Goal: Communication & Community: Participate in discussion

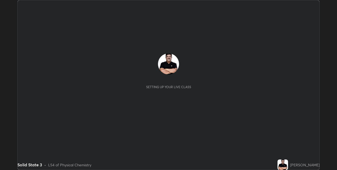
scroll to position [170, 337]
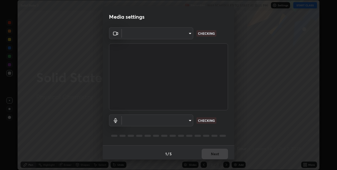
type input "8a437219b1c9d5fef93d1ec40e095ac8837f64dae60836980dab15105ba84f43"
click at [190, 122] on body "Erase all Solid State 3 Recording WAS SCHEDULED TO START AT 12:55 PM Settings S…" at bounding box center [168, 85] width 337 height 170
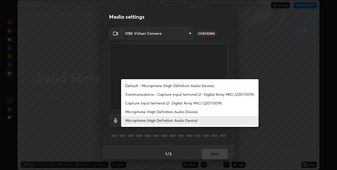
click at [220, 86] on li "Default - Microphone (High Definition Audio Device)" at bounding box center [189, 85] width 137 height 9
type input "default"
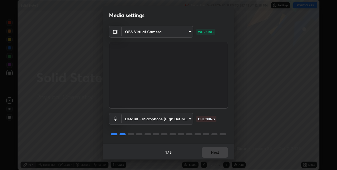
scroll to position [3, 0]
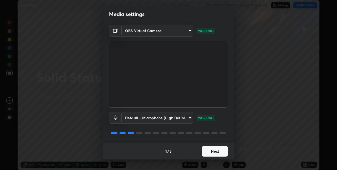
click at [224, 150] on button "Next" at bounding box center [215, 151] width 26 height 11
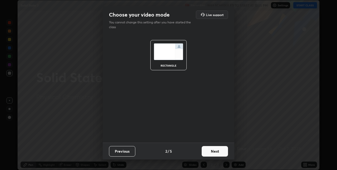
click at [224, 151] on button "Next" at bounding box center [215, 151] width 26 height 11
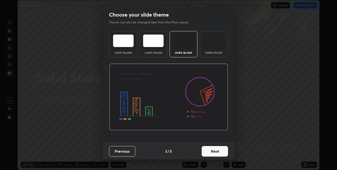
click at [226, 151] on button "Next" at bounding box center [215, 151] width 26 height 11
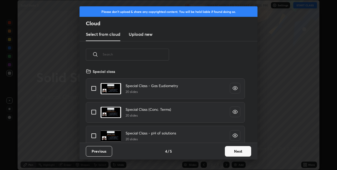
scroll to position [75, 169]
click at [233, 151] on button "Next" at bounding box center [238, 151] width 26 height 11
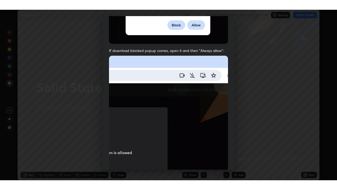
scroll to position [110, 0]
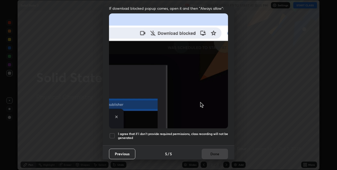
click at [112, 135] on div at bounding box center [112, 136] width 6 height 6
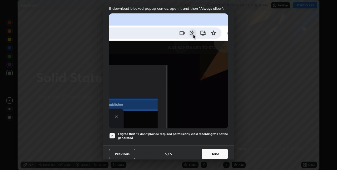
click at [213, 150] on button "Done" at bounding box center [215, 154] width 26 height 11
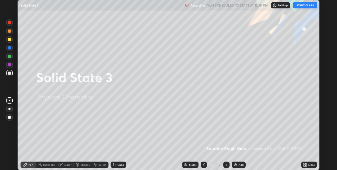
click at [299, 6] on button "START CLASS" at bounding box center [305, 5] width 24 height 6
click at [306, 165] on icon at bounding box center [305, 165] width 4 height 4
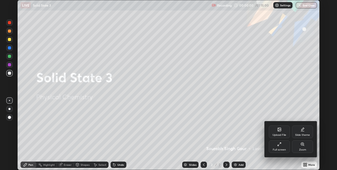
click at [278, 150] on div "Full screen" at bounding box center [279, 150] width 13 height 3
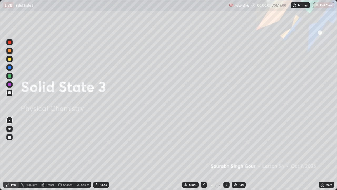
scroll to position [190, 337]
click at [237, 170] on img at bounding box center [235, 184] width 4 height 4
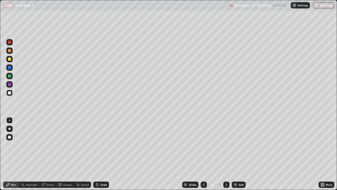
click at [9, 129] on div at bounding box center [9, 128] width 2 height 2
click at [10, 58] on div at bounding box center [9, 58] width 3 height 3
click at [205, 170] on div at bounding box center [204, 184] width 6 height 6
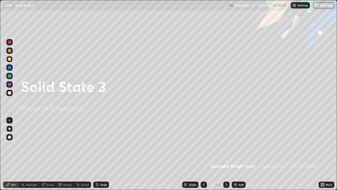
click at [226, 170] on icon at bounding box center [226, 184] width 4 height 4
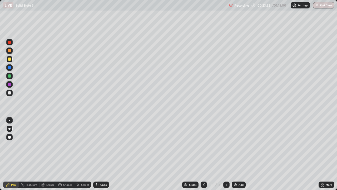
click at [9, 58] on div at bounding box center [9, 58] width 3 height 3
click at [11, 59] on div at bounding box center [9, 59] width 6 height 6
click at [9, 129] on div at bounding box center [9, 128] width 2 height 2
click at [10, 59] on div at bounding box center [9, 58] width 3 height 3
click at [11, 58] on div at bounding box center [9, 58] width 3 height 3
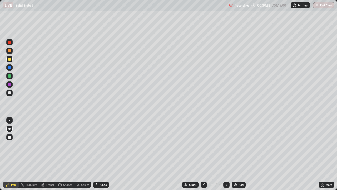
click at [11, 93] on div at bounding box center [9, 92] width 3 height 3
click at [9, 59] on div at bounding box center [9, 58] width 3 height 3
click at [9, 94] on div at bounding box center [9, 92] width 3 height 3
click at [12, 56] on div at bounding box center [9, 59] width 6 height 6
click at [238, 170] on div "Add" at bounding box center [239, 184] width 14 height 6
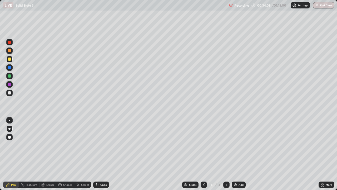
click at [202, 170] on div at bounding box center [204, 184] width 6 height 6
click at [227, 170] on div at bounding box center [226, 184] width 6 height 6
click at [10, 95] on div at bounding box center [9, 93] width 6 height 6
click at [11, 57] on div at bounding box center [9, 59] width 6 height 6
click at [9, 93] on div at bounding box center [9, 92] width 3 height 3
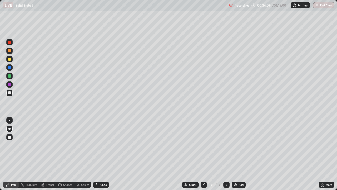
click at [10, 60] on div at bounding box center [9, 58] width 3 height 3
click at [12, 92] on div at bounding box center [9, 93] width 6 height 6
click at [9, 57] on div at bounding box center [9, 59] width 6 height 6
click at [237, 170] on div "Add" at bounding box center [239, 184] width 14 height 6
click at [12, 93] on div at bounding box center [9, 93] width 6 height 6
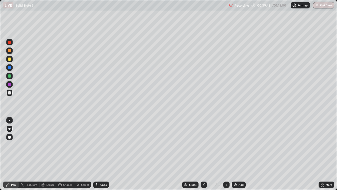
click at [9, 59] on div at bounding box center [9, 58] width 3 height 3
click at [10, 93] on div at bounding box center [9, 92] width 3 height 3
click at [237, 170] on img at bounding box center [235, 184] width 4 height 4
click at [63, 170] on div "Shapes" at bounding box center [67, 184] width 9 height 3
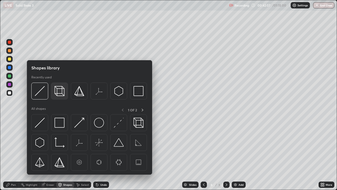
click at [62, 97] on div at bounding box center [59, 90] width 17 height 17
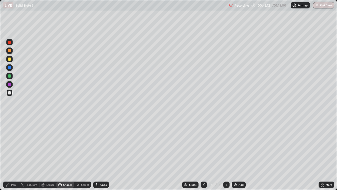
click at [10, 60] on div at bounding box center [9, 58] width 3 height 3
click at [97, 170] on icon at bounding box center [97, 184] width 4 height 4
click at [96, 170] on icon at bounding box center [97, 185] width 2 height 2
click at [9, 94] on div at bounding box center [9, 92] width 3 height 3
click at [13, 170] on div "Pen" at bounding box center [13, 184] width 5 height 3
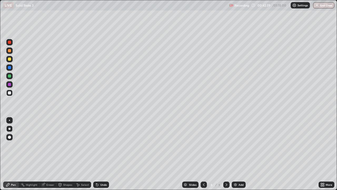
click at [11, 68] on div at bounding box center [9, 67] width 3 height 3
click at [62, 170] on div "Shapes" at bounding box center [65, 184] width 18 height 6
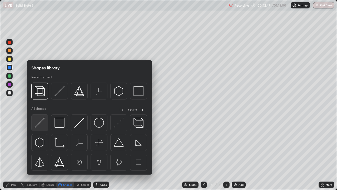
click at [37, 127] on img at bounding box center [40, 122] width 10 height 10
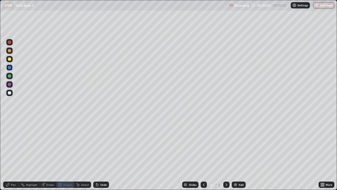
click at [14, 170] on div "Pen" at bounding box center [13, 184] width 5 height 3
click at [10, 94] on div at bounding box center [9, 92] width 3 height 3
click at [103, 170] on div "Undo" at bounding box center [103, 184] width 7 height 3
click at [101, 170] on div "Undo" at bounding box center [101, 184] width 16 height 6
click at [99, 170] on div "Undo" at bounding box center [101, 184] width 16 height 6
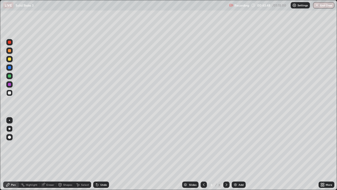
click at [99, 170] on div "Undo" at bounding box center [101, 184] width 16 height 6
click at [100, 170] on div "Undo" at bounding box center [103, 184] width 7 height 3
click at [99, 170] on div "Undo" at bounding box center [101, 184] width 16 height 6
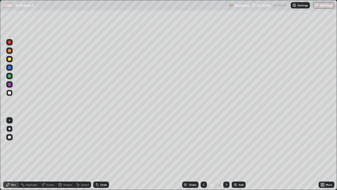
click at [101, 170] on div "Undo" at bounding box center [103, 184] width 7 height 3
click at [100, 170] on div "Undo" at bounding box center [103, 184] width 7 height 3
click at [101, 170] on div "Undo" at bounding box center [103, 184] width 7 height 3
click at [102, 170] on div "Undo" at bounding box center [101, 184] width 16 height 6
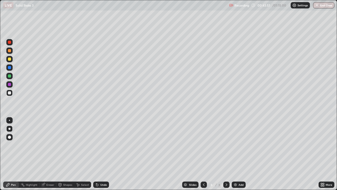
click at [65, 170] on div "Shapes" at bounding box center [67, 184] width 9 height 3
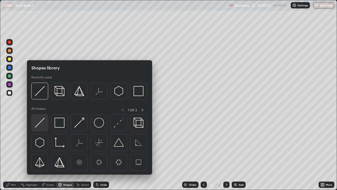
click at [42, 123] on img at bounding box center [40, 122] width 10 height 10
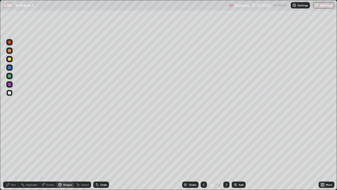
click at [102, 170] on div "Undo" at bounding box center [103, 184] width 7 height 3
click at [11, 60] on div at bounding box center [9, 58] width 3 height 3
click at [10, 67] on div at bounding box center [9, 67] width 3 height 3
click at [11, 52] on div at bounding box center [9, 50] width 3 height 3
click at [10, 41] on div at bounding box center [9, 42] width 3 height 3
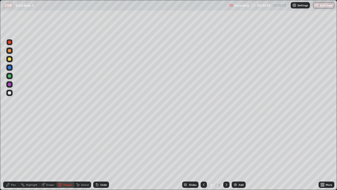
click at [11, 92] on div at bounding box center [9, 93] width 6 height 6
click at [104, 170] on div "Undo" at bounding box center [103, 184] width 7 height 3
click at [17, 170] on div "Pen" at bounding box center [11, 184] width 16 height 6
click at [203, 170] on icon at bounding box center [204, 184] width 4 height 4
click at [226, 170] on icon at bounding box center [226, 184] width 4 height 4
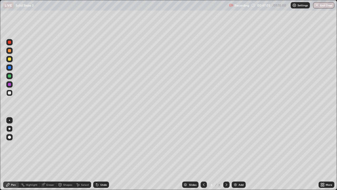
click at [204, 170] on div at bounding box center [204, 184] width 6 height 6
click at [226, 170] on icon at bounding box center [227, 184] width 2 height 3
click at [9, 93] on div at bounding box center [9, 92] width 3 height 3
click at [10, 76] on div at bounding box center [9, 75] width 3 height 3
click at [8, 91] on div at bounding box center [9, 92] width 3 height 3
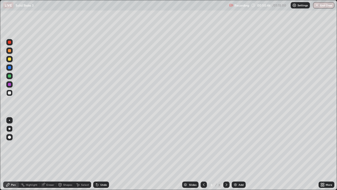
click at [12, 95] on div at bounding box center [9, 93] width 6 height 6
click at [11, 41] on div at bounding box center [9, 42] width 3 height 3
click at [233, 170] on img at bounding box center [235, 184] width 4 height 4
click at [11, 60] on div at bounding box center [9, 58] width 3 height 3
click at [97, 170] on icon at bounding box center [97, 184] width 4 height 4
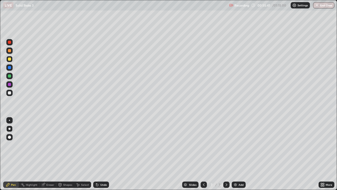
click at [97, 170] on icon at bounding box center [97, 185] width 2 height 2
click at [96, 170] on icon at bounding box center [97, 185] width 2 height 2
click at [95, 170] on div "Undo" at bounding box center [101, 184] width 16 height 6
click at [96, 170] on icon at bounding box center [97, 184] width 4 height 4
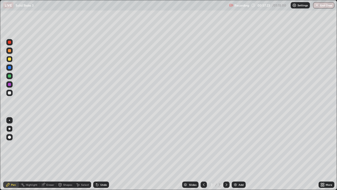
click at [235, 170] on img at bounding box center [235, 184] width 4 height 4
click at [9, 94] on div at bounding box center [9, 92] width 3 height 3
click at [96, 170] on icon at bounding box center [97, 185] width 2 height 2
click at [10, 58] on div at bounding box center [9, 58] width 3 height 3
click at [9, 93] on div at bounding box center [9, 92] width 3 height 3
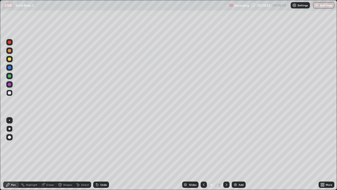
click at [12, 60] on div at bounding box center [9, 59] width 6 height 6
click at [11, 92] on div at bounding box center [9, 92] width 3 height 3
click at [9, 59] on div at bounding box center [9, 58] width 3 height 3
click at [236, 170] on img at bounding box center [235, 184] width 4 height 4
click at [64, 170] on div "Shapes" at bounding box center [65, 184] width 18 height 6
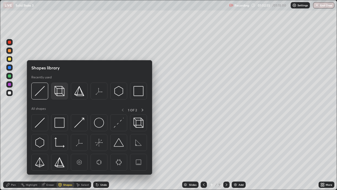
click at [62, 97] on div at bounding box center [59, 90] width 17 height 17
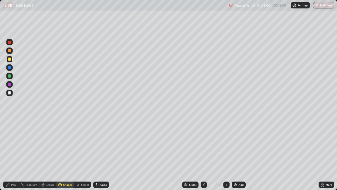
click at [13, 170] on div "Pen" at bounding box center [13, 184] width 5 height 3
click at [9, 92] on div at bounding box center [9, 92] width 3 height 3
click at [9, 76] on div at bounding box center [9, 75] width 3 height 3
click at [11, 60] on div at bounding box center [9, 58] width 3 height 3
click at [104, 170] on div "Undo" at bounding box center [101, 184] width 16 height 6
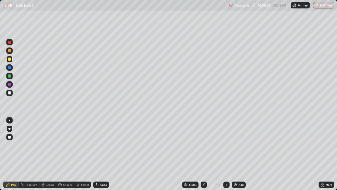
click at [11, 94] on div at bounding box center [9, 93] width 6 height 6
click at [235, 170] on img at bounding box center [235, 184] width 4 height 4
click at [11, 60] on div at bounding box center [9, 59] width 6 height 6
click at [9, 92] on div at bounding box center [9, 92] width 3 height 3
click at [9, 67] on div at bounding box center [9, 67] width 3 height 3
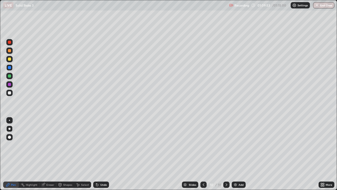
click at [203, 170] on icon at bounding box center [203, 184] width 4 height 4
click at [203, 170] on icon at bounding box center [204, 184] width 2 height 3
click at [204, 170] on icon at bounding box center [203, 184] width 4 height 4
click at [203, 170] on icon at bounding box center [203, 184] width 4 height 4
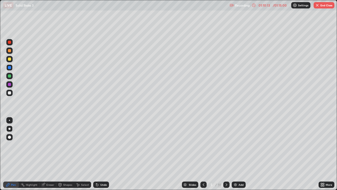
click at [226, 170] on icon at bounding box center [227, 184] width 2 height 3
click at [226, 170] on icon at bounding box center [226, 184] width 4 height 4
click at [225, 170] on icon at bounding box center [226, 184] width 4 height 4
click at [226, 170] on icon at bounding box center [226, 184] width 4 height 4
click at [225, 170] on div at bounding box center [226, 184] width 6 height 6
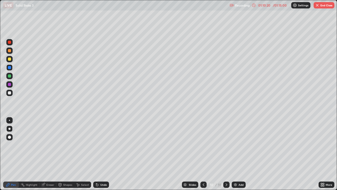
click at [10, 93] on div at bounding box center [9, 92] width 3 height 3
click at [10, 76] on div at bounding box center [9, 75] width 3 height 3
click at [10, 42] on div at bounding box center [9, 42] width 3 height 3
click at [236, 170] on img at bounding box center [235, 184] width 4 height 4
click at [10, 93] on div at bounding box center [9, 92] width 3 height 3
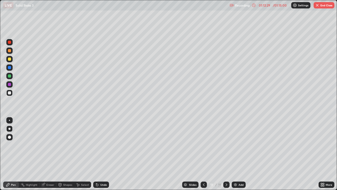
click at [99, 170] on div "Undo" at bounding box center [101, 184] width 16 height 6
click at [12, 61] on div at bounding box center [9, 59] width 6 height 6
click at [206, 170] on div at bounding box center [204, 184] width 6 height 11
click at [228, 170] on div at bounding box center [226, 184] width 6 height 6
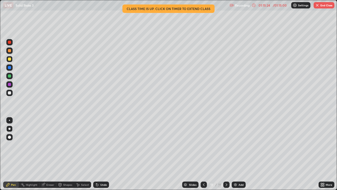
click at [204, 170] on div at bounding box center [204, 184] width 6 height 6
click at [226, 170] on icon at bounding box center [226, 184] width 4 height 4
click at [331, 8] on button "End Class" at bounding box center [324, 5] width 21 height 6
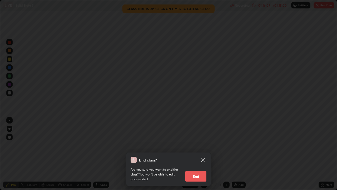
click at [229, 122] on div "End class? Are you sure you want to end the class? You won’t be able to edit on…" at bounding box center [168, 95] width 337 height 190
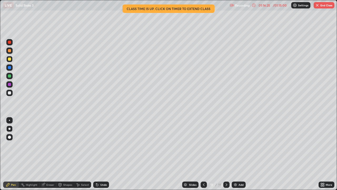
click at [203, 170] on icon at bounding box center [204, 184] width 4 height 4
click at [203, 170] on icon at bounding box center [204, 184] width 2 height 3
click at [203, 170] on icon at bounding box center [204, 184] width 4 height 4
click at [204, 170] on div at bounding box center [204, 184] width 6 height 11
click at [203, 170] on div at bounding box center [204, 184] width 6 height 6
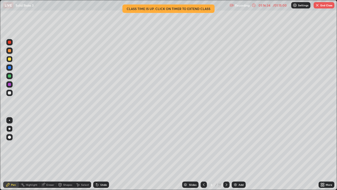
click at [226, 170] on icon at bounding box center [227, 184] width 2 height 3
click at [204, 170] on icon at bounding box center [204, 184] width 4 height 4
click at [144, 4] on div "LIVE Solid State 3" at bounding box center [115, 5] width 224 height 11
click at [145, 9] on div "LIVE Solid State 3" at bounding box center [115, 5] width 224 height 11
click at [329, 3] on button "End Class" at bounding box center [324, 5] width 21 height 6
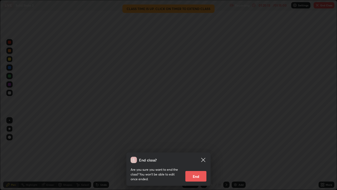
click at [281, 21] on div "End class? Are you sure you want to end the class? You won’t be able to edit on…" at bounding box center [168, 95] width 337 height 190
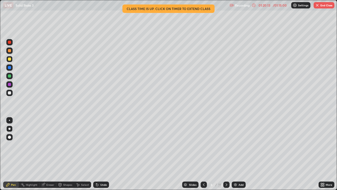
click at [263, 4] on div "01:20:13" at bounding box center [264, 5] width 15 height 3
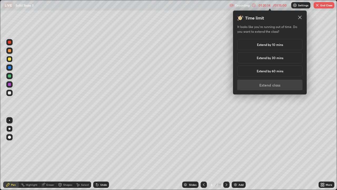
click at [274, 71] on h5 "Extend by 60 mins" at bounding box center [270, 70] width 27 height 5
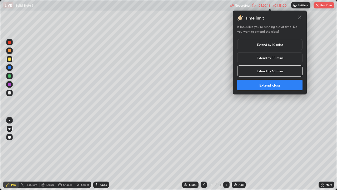
click at [274, 86] on button "Extend class" at bounding box center [269, 85] width 65 height 11
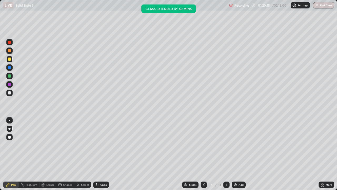
click at [324, 8] on button "End Class" at bounding box center [323, 5] width 21 height 6
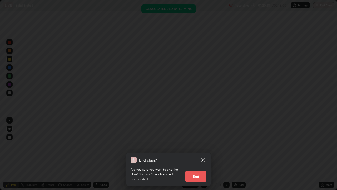
click at [196, 170] on button "End" at bounding box center [195, 176] width 21 height 11
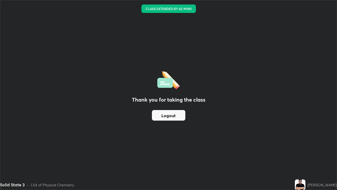
click at [179, 112] on button "Logout" at bounding box center [168, 115] width 33 height 11
click at [170, 115] on button "Logout" at bounding box center [168, 115] width 33 height 11
